Goal: Task Accomplishment & Management: Complete application form

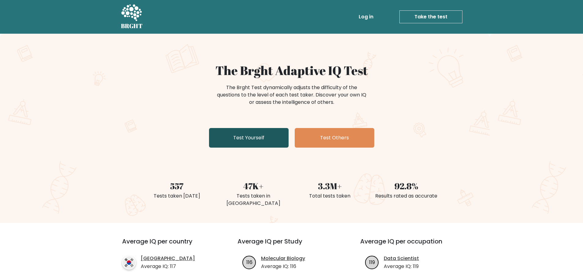
click at [257, 141] on link "Test Yourself" at bounding box center [249, 138] width 80 height 20
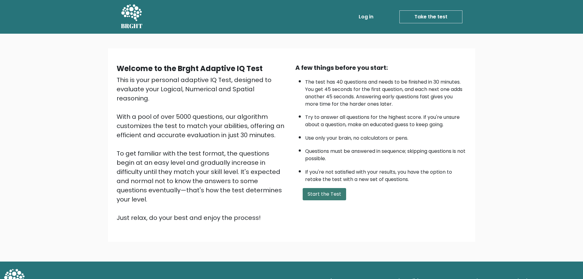
click at [329, 194] on button "Start the Test" at bounding box center [324, 194] width 43 height 12
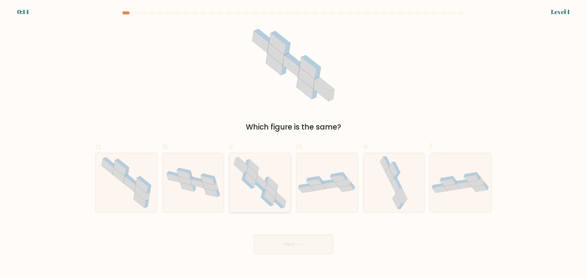
click at [271, 191] on icon at bounding box center [271, 190] width 11 height 15
click at [294, 143] on input "c." at bounding box center [294, 142] width 0 height 4
radio input "true"
click at [300, 245] on icon at bounding box center [299, 244] width 8 height 3
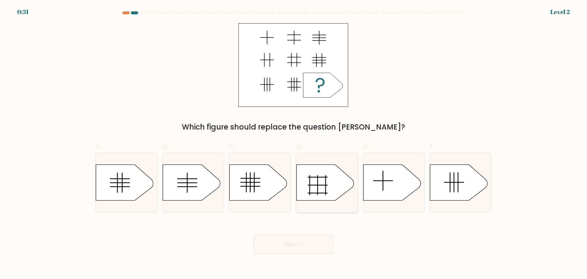
click at [328, 203] on div at bounding box center [327, 183] width 62 height 60
click at [294, 143] on input "d." at bounding box center [294, 142] width 0 height 4
radio input "true"
click at [307, 245] on button "Next" at bounding box center [294, 244] width 80 height 20
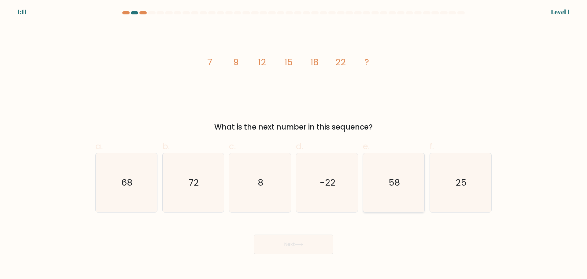
click at [409, 183] on icon "58" at bounding box center [393, 182] width 59 height 59
click at [294, 143] on input "e. 58" at bounding box center [294, 142] width 0 height 4
radio input "true"
click at [319, 249] on button "Next" at bounding box center [294, 244] width 80 height 20
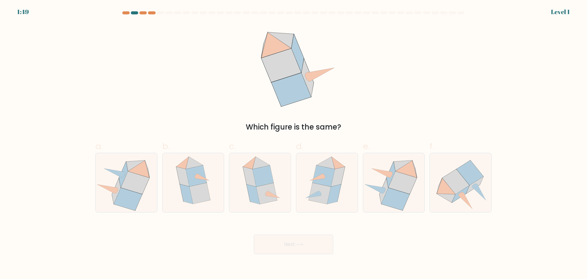
drag, startPoint x: 454, startPoint y: 183, endPoint x: 519, endPoint y: 209, distance: 69.9
click at [519, 209] on form at bounding box center [293, 132] width 587 height 243
click at [177, 182] on icon at bounding box center [193, 182] width 48 height 59
click at [294, 143] on input "b." at bounding box center [294, 142] width 0 height 4
radio input "true"
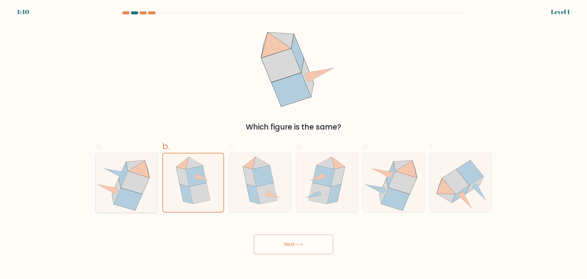
click at [128, 183] on icon at bounding box center [135, 182] width 28 height 23
click at [294, 143] on input "a." at bounding box center [294, 142] width 0 height 4
radio input "true"
click at [529, 92] on form at bounding box center [293, 132] width 587 height 243
click at [119, 176] on icon at bounding box center [114, 173] width 20 height 9
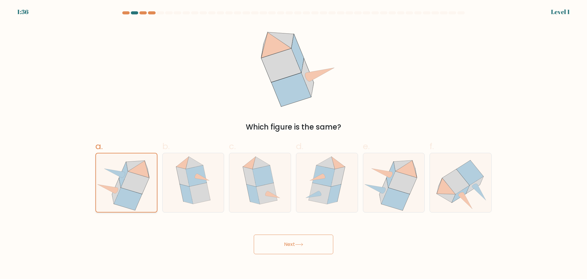
click at [294, 143] on input "a." at bounding box center [294, 142] width 0 height 4
click at [291, 246] on button "Next" at bounding box center [294, 244] width 80 height 20
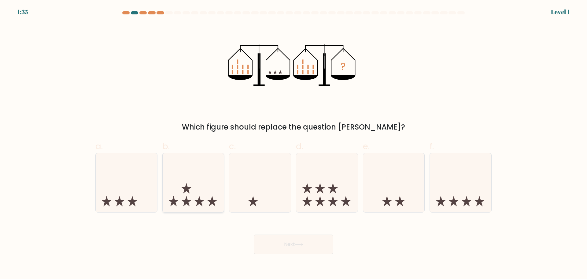
click at [180, 176] on icon at bounding box center [193, 182] width 61 height 51
click at [294, 143] on input "b." at bounding box center [294, 142] width 0 height 4
radio input "true"
click at [194, 182] on icon at bounding box center [193, 182] width 61 height 50
click at [294, 143] on input "b." at bounding box center [294, 142] width 0 height 4
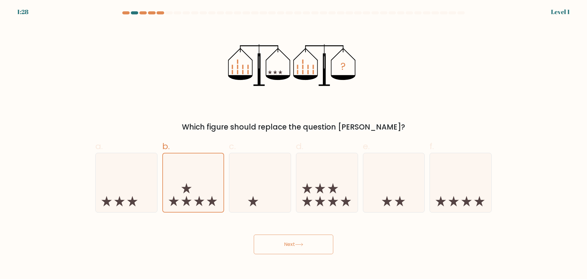
click at [158, 202] on div "a." at bounding box center [126, 176] width 67 height 72
click at [143, 204] on icon at bounding box center [126, 182] width 61 height 51
click at [294, 143] on input "a." at bounding box center [294, 142] width 0 height 4
radio input "true"
click at [304, 247] on button "Next" at bounding box center [294, 244] width 80 height 20
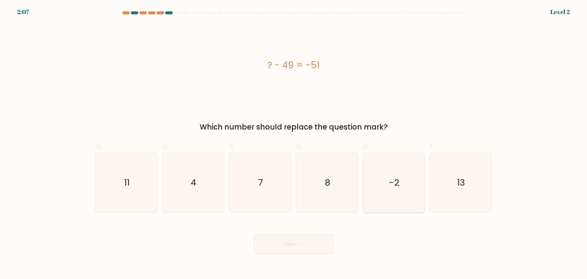
click at [398, 183] on text "-2" at bounding box center [394, 182] width 10 height 12
click at [294, 143] on input "e. -2" at bounding box center [294, 142] width 0 height 4
radio input "true"
click at [308, 241] on button "Next" at bounding box center [294, 244] width 80 height 20
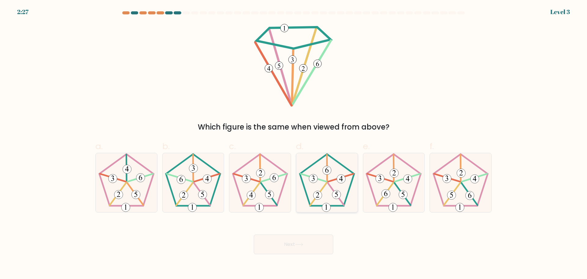
click at [348, 187] on icon at bounding box center [327, 182] width 59 height 59
click at [294, 143] on input "d." at bounding box center [294, 142] width 0 height 4
radio input "true"
click at [301, 236] on button "Next" at bounding box center [294, 244] width 80 height 20
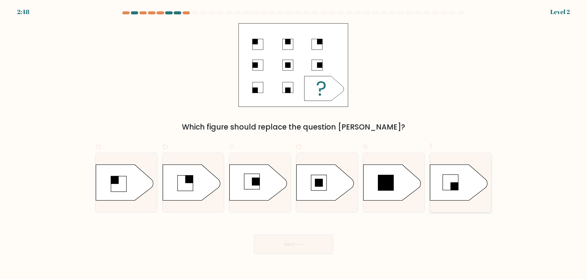
click at [461, 187] on icon at bounding box center [459, 182] width 58 height 36
click at [294, 143] on input "f." at bounding box center [294, 142] width 0 height 4
radio input "true"
click at [302, 246] on button "Next" at bounding box center [294, 244] width 80 height 20
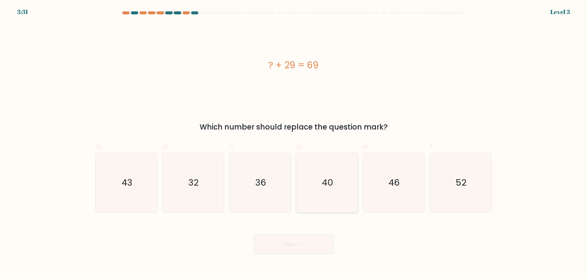
click at [329, 181] on text "40" at bounding box center [327, 182] width 11 height 12
click at [294, 143] on input "d. 40" at bounding box center [294, 142] width 0 height 4
radio input "true"
click at [310, 242] on button "Next" at bounding box center [294, 244] width 80 height 20
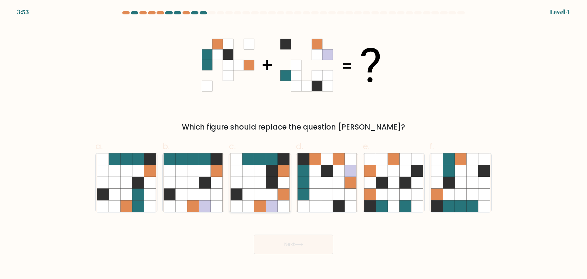
click at [290, 200] on icon at bounding box center [260, 182] width 59 height 59
click at [294, 143] on input "c." at bounding box center [294, 142] width 0 height 4
radio input "true"
click at [274, 247] on button "Next" at bounding box center [294, 244] width 80 height 20
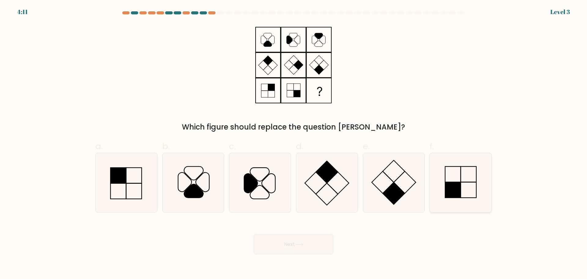
click at [437, 178] on icon at bounding box center [460, 182] width 59 height 59
click at [294, 143] on input "f." at bounding box center [294, 142] width 0 height 4
radio input "true"
click at [323, 238] on button "Next" at bounding box center [294, 244] width 80 height 20
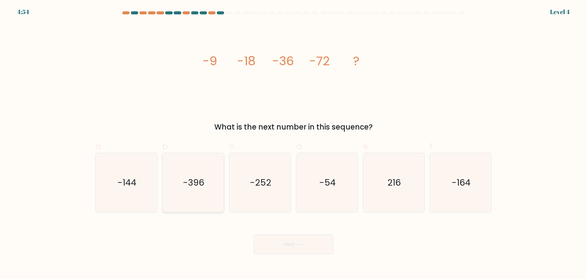
click at [189, 187] on text "-396" at bounding box center [193, 182] width 21 height 12
click at [294, 143] on input "b. -396" at bounding box center [294, 142] width 0 height 4
radio input "true"
click at [277, 251] on button "Next" at bounding box center [294, 244] width 80 height 20
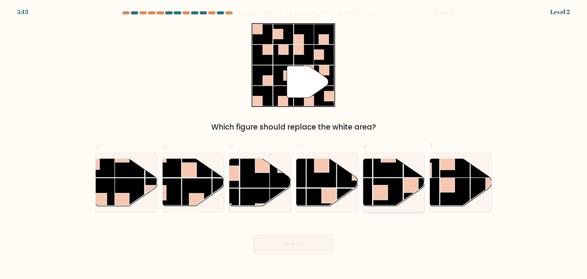
click at [388, 196] on rect at bounding box center [380, 192] width 15 height 15
click at [294, 143] on input "e." at bounding box center [294, 142] width 0 height 4
radio input "true"
click at [263, 178] on rect at bounding box center [255, 173] width 30 height 30
click at [294, 143] on input "c." at bounding box center [294, 142] width 0 height 4
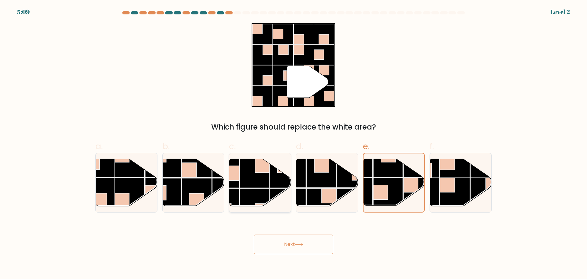
radio input "true"
click at [291, 246] on button "Next" at bounding box center [294, 244] width 80 height 20
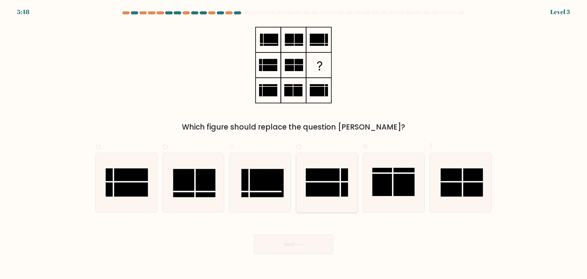
click at [324, 190] on rect at bounding box center [327, 182] width 42 height 28
click at [294, 143] on input "d." at bounding box center [294, 142] width 0 height 4
radio input "true"
click at [311, 244] on button "Next" at bounding box center [294, 244] width 80 height 20
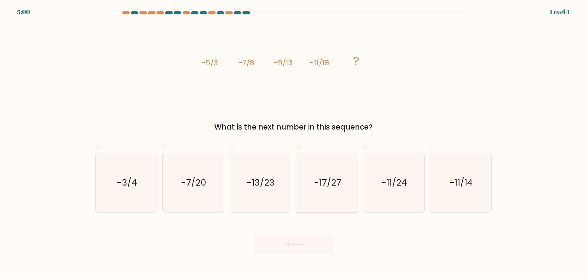
click at [308, 177] on icon "-17/27" at bounding box center [327, 182] width 59 height 59
click at [294, 143] on input "d. -17/27" at bounding box center [294, 142] width 0 height 4
radio input "true"
click at [298, 249] on button "Next" at bounding box center [294, 244] width 80 height 20
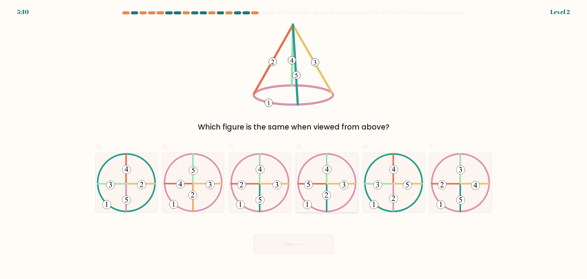
click at [328, 195] on 615 at bounding box center [326, 195] width 9 height 9
click at [294, 143] on input "d." at bounding box center [294, 142] width 0 height 4
radio input "true"
click at [308, 246] on button "Next" at bounding box center [294, 244] width 80 height 20
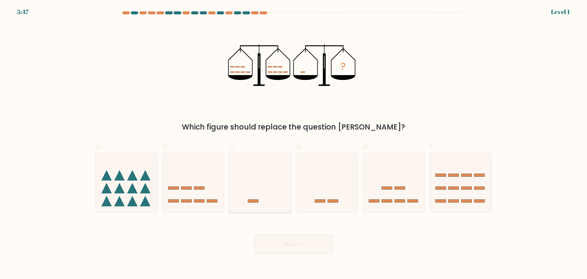
click at [284, 169] on icon at bounding box center [259, 182] width 61 height 51
click at [294, 143] on input "c." at bounding box center [294, 142] width 0 height 4
radio input "true"
click at [292, 247] on button "Next" at bounding box center [294, 244] width 80 height 20
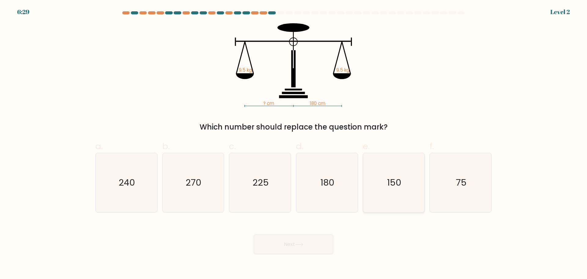
click at [385, 167] on icon "150" at bounding box center [393, 182] width 59 height 59
click at [294, 143] on input "e. 150" at bounding box center [294, 142] width 0 height 4
radio input "true"
click at [299, 242] on button "Next" at bounding box center [294, 244] width 80 height 20
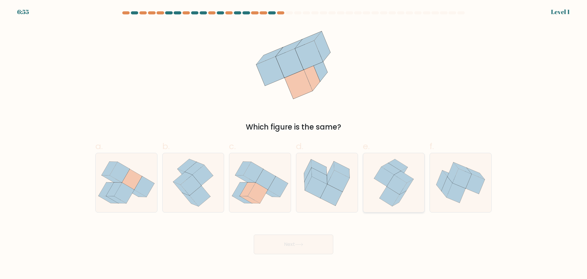
click at [374, 205] on icon at bounding box center [394, 182] width 48 height 59
click at [294, 143] on input "e." at bounding box center [294, 142] width 0 height 4
radio input "true"
click at [318, 245] on button "Next" at bounding box center [294, 244] width 80 height 20
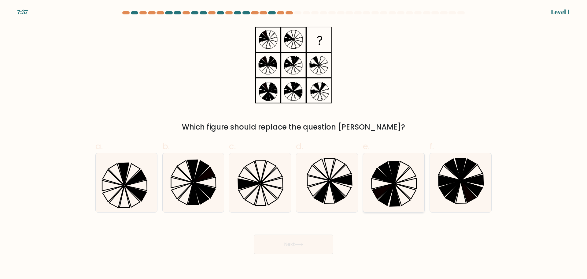
click at [375, 177] on icon at bounding box center [382, 175] width 21 height 15
click at [294, 143] on input "e." at bounding box center [294, 142] width 0 height 4
radio input "true"
click at [306, 237] on button "Next" at bounding box center [294, 244] width 80 height 20
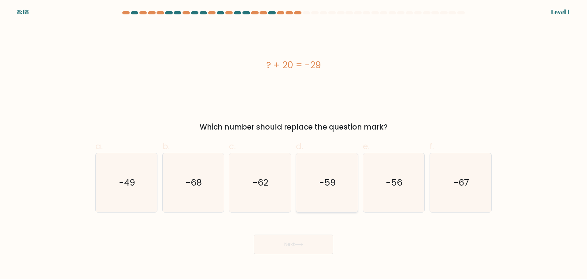
click at [329, 201] on icon "-59" at bounding box center [327, 182] width 59 height 59
click at [294, 143] on input "d. -59" at bounding box center [294, 142] width 0 height 4
radio input "true"
click at [307, 245] on button "Next" at bounding box center [294, 244] width 80 height 20
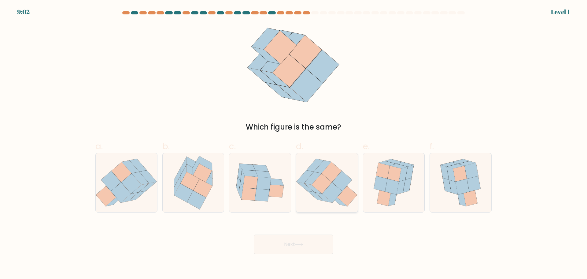
click at [326, 182] on icon at bounding box center [322, 183] width 20 height 20
click at [294, 143] on input "d." at bounding box center [294, 142] width 0 height 4
radio input "true"
click at [297, 236] on button "Next" at bounding box center [294, 244] width 80 height 20
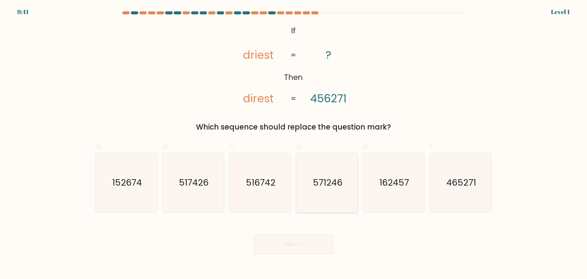
click at [310, 186] on icon "571246" at bounding box center [327, 182] width 59 height 59
click at [294, 143] on input "d. 571246" at bounding box center [294, 142] width 0 height 4
radio input "true"
click at [303, 246] on button "Next" at bounding box center [294, 244] width 80 height 20
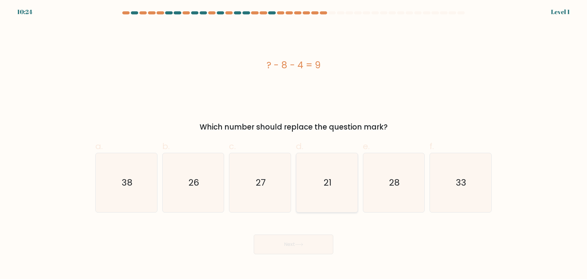
click at [350, 180] on icon "21" at bounding box center [327, 182] width 59 height 59
click at [294, 143] on input "d. 21" at bounding box center [294, 142] width 0 height 4
radio input "true"
click at [306, 244] on button "Next" at bounding box center [294, 244] width 80 height 20
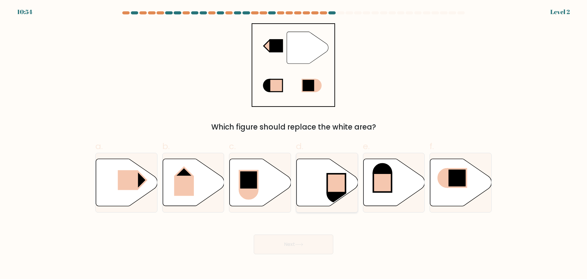
click at [333, 183] on rect at bounding box center [336, 182] width 18 height 19
click at [294, 143] on input "d." at bounding box center [294, 142] width 0 height 4
radio input "true"
click at [302, 250] on button "Next" at bounding box center [294, 244] width 80 height 20
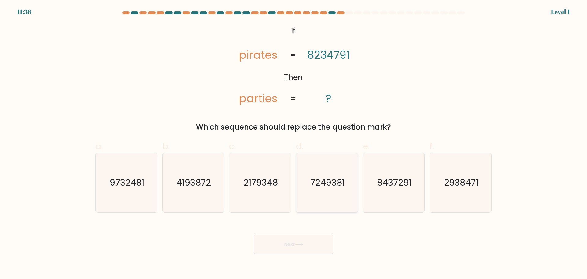
click at [341, 184] on text "7249381" at bounding box center [328, 182] width 35 height 12
click at [294, 143] on input "d. 7249381" at bounding box center [294, 142] width 0 height 4
radio input "true"
click at [314, 237] on button "Next" at bounding box center [294, 244] width 80 height 20
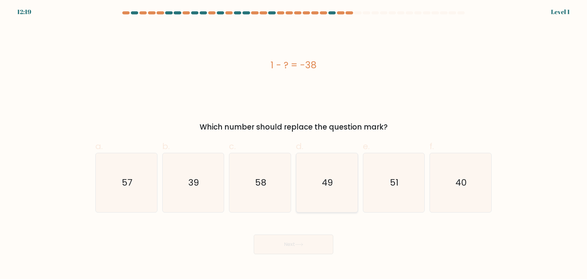
click at [352, 192] on icon "49" at bounding box center [327, 182] width 59 height 59
click at [294, 143] on input "d. 49" at bounding box center [294, 142] width 0 height 4
radio input "true"
click at [314, 245] on button "Next" at bounding box center [294, 244] width 80 height 20
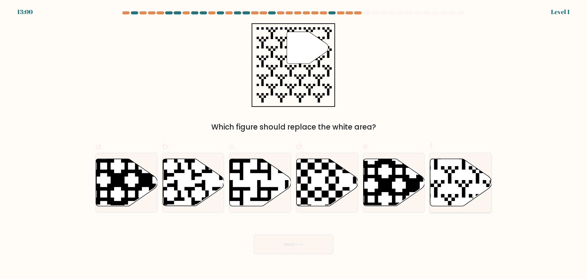
click at [443, 177] on icon at bounding box center [460, 181] width 61 height 47
click at [294, 143] on input "f." at bounding box center [294, 142] width 0 height 4
radio input "true"
click at [314, 246] on button "Next" at bounding box center [294, 244] width 80 height 20
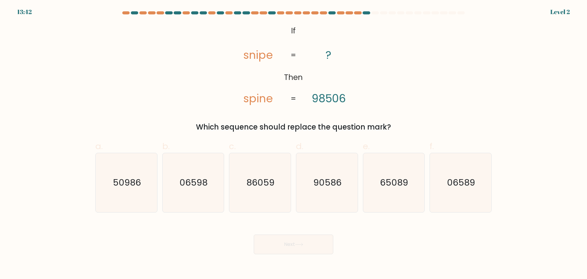
click at [158, 188] on div "a. 50986" at bounding box center [126, 176] width 67 height 72
click at [207, 163] on icon "06598" at bounding box center [193, 182] width 59 height 59
click at [294, 143] on input "b. 06598" at bounding box center [294, 142] width 0 height 4
radio input "true"
click at [256, 238] on button "Next" at bounding box center [294, 244] width 80 height 20
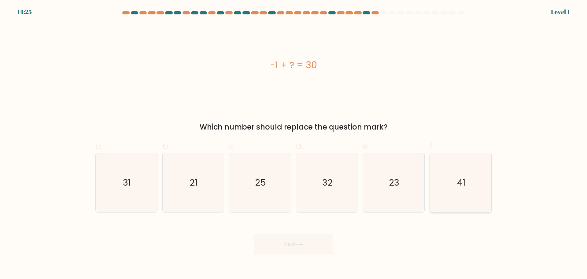
click at [459, 157] on icon "41" at bounding box center [460, 182] width 59 height 59
click at [294, 143] on input "f. 41" at bounding box center [294, 142] width 0 height 4
radio input "true"
click at [309, 243] on button "Next" at bounding box center [294, 244] width 80 height 20
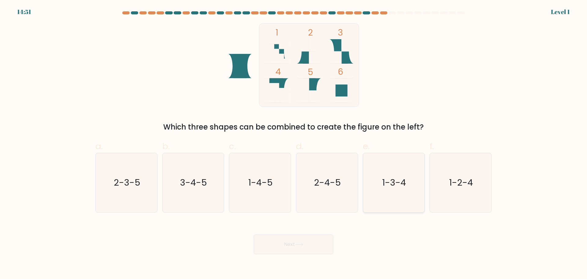
click at [387, 186] on text "1-3-4" at bounding box center [395, 182] width 24 height 12
click at [294, 143] on input "e. 1-3-4" at bounding box center [294, 142] width 0 height 4
radio input "true"
click at [268, 258] on body "14:51 Level 1" at bounding box center [293, 139] width 587 height 279
click at [275, 247] on button "Next" at bounding box center [294, 244] width 80 height 20
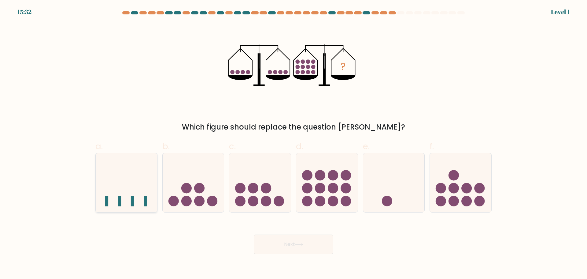
click at [121, 177] on icon at bounding box center [126, 182] width 61 height 51
click at [294, 143] on input "a." at bounding box center [294, 142] width 0 height 4
radio input "true"
click at [282, 238] on button "Next" at bounding box center [294, 244] width 80 height 20
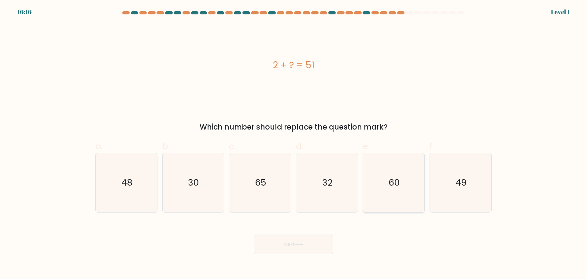
click at [379, 168] on icon "60" at bounding box center [393, 182] width 59 height 59
click at [294, 143] on input "e. 60" at bounding box center [294, 142] width 0 height 4
radio input "true"
click at [317, 235] on button "Next" at bounding box center [294, 244] width 80 height 20
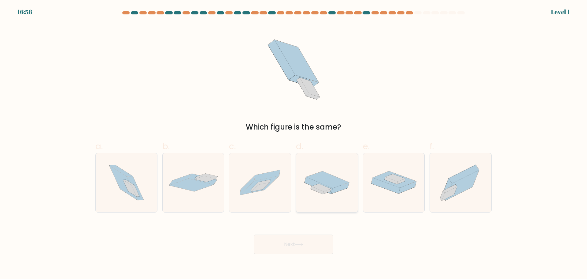
click at [322, 186] on icon at bounding box center [322, 188] width 20 height 8
click at [294, 143] on input "d." at bounding box center [294, 142] width 0 height 4
radio input "true"
click at [262, 179] on icon at bounding box center [268, 175] width 26 height 11
click at [294, 143] on input "c." at bounding box center [294, 142] width 0 height 4
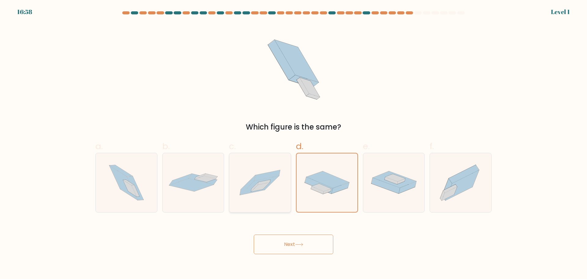
radio input "true"
click at [214, 188] on icon at bounding box center [193, 182] width 61 height 18
click at [294, 143] on input "b." at bounding box center [294, 142] width 0 height 4
radio input "true"
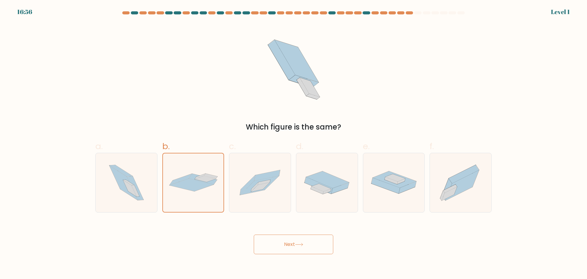
click at [301, 240] on button "Next" at bounding box center [294, 244] width 80 height 20
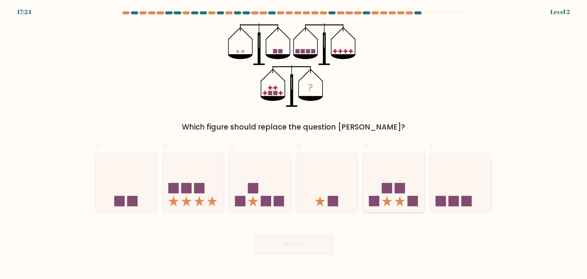
click at [393, 194] on icon at bounding box center [393, 182] width 61 height 51
click at [294, 143] on input "e." at bounding box center [294, 142] width 0 height 4
radio input "true"
click at [305, 251] on button "Next" at bounding box center [294, 244] width 80 height 20
